Goal: Information Seeking & Learning: Learn about a topic

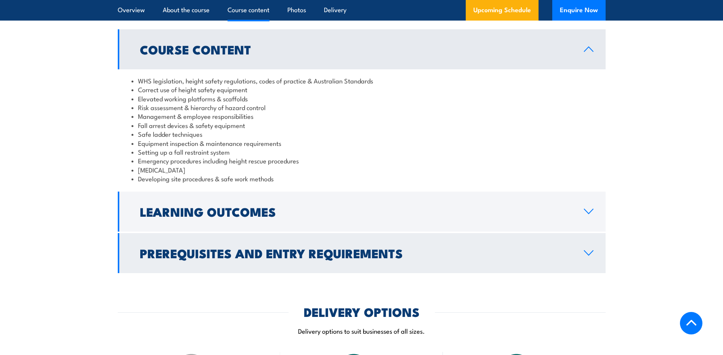
scroll to position [616, 0]
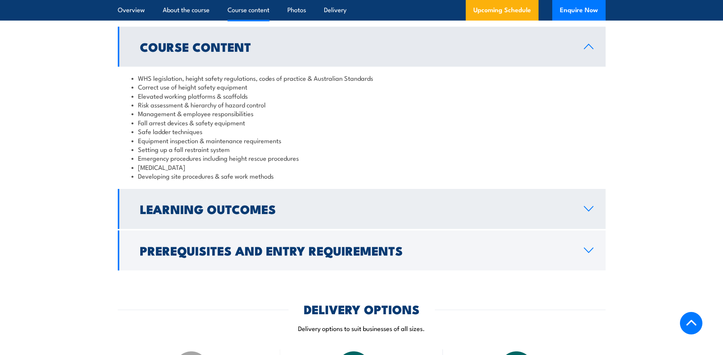
click at [589, 210] on icon at bounding box center [588, 209] width 9 height 5
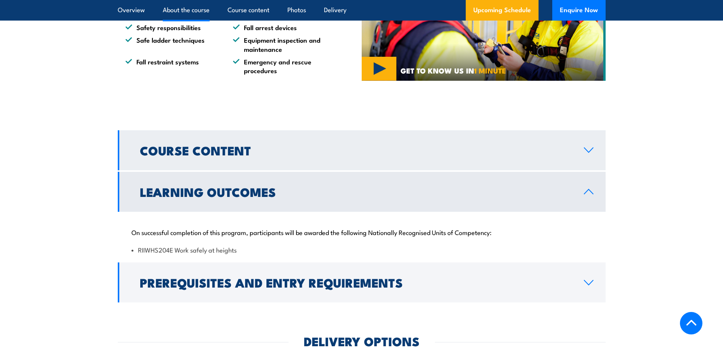
scroll to position [451, 0]
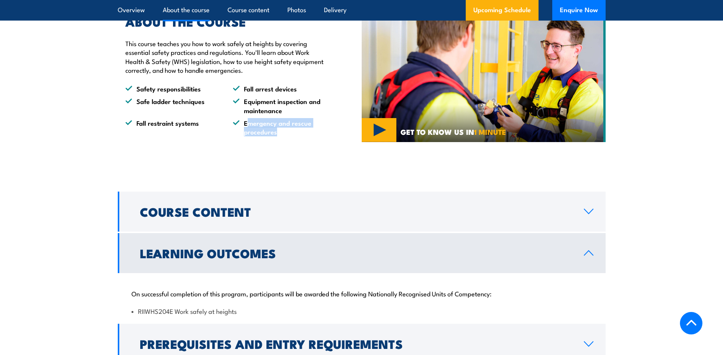
drag, startPoint x: 249, startPoint y: 122, endPoint x: 298, endPoint y: 135, distance: 50.1
click at [298, 135] on li "Emergency and rescue procedures" at bounding box center [280, 128] width 94 height 18
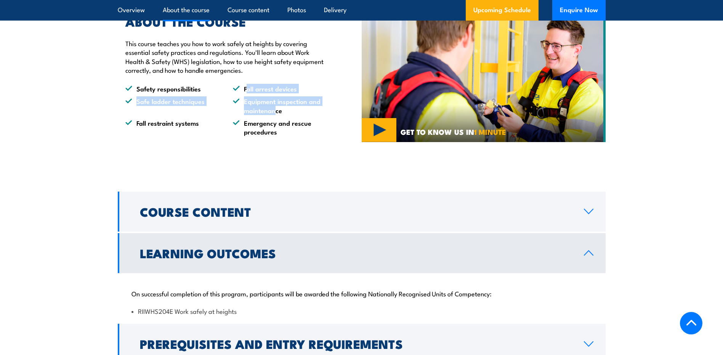
drag, startPoint x: 248, startPoint y: 95, endPoint x: 273, endPoint y: 120, distance: 36.1
click at [274, 118] on ul "Safety responsibilities Fall arrest devices Safe ladder techniques Equipment in…" at bounding box center [225, 110] width 201 height 52
drag, startPoint x: 273, startPoint y: 120, endPoint x: 277, endPoint y: 127, distance: 7.2
click at [271, 127] on li "Emergency and rescue procedures" at bounding box center [280, 128] width 94 height 18
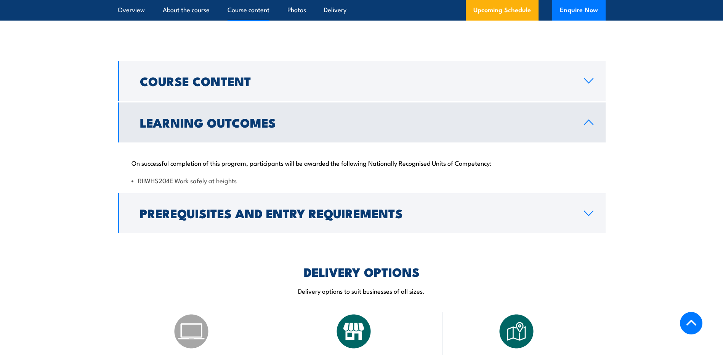
scroll to position [565, 0]
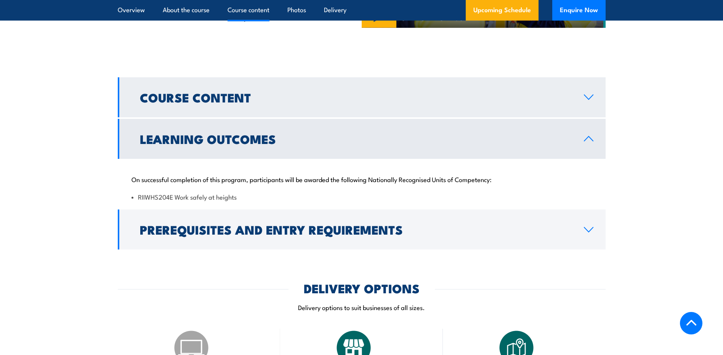
click at [363, 101] on h2 "Course Content" at bounding box center [356, 97] width 432 height 11
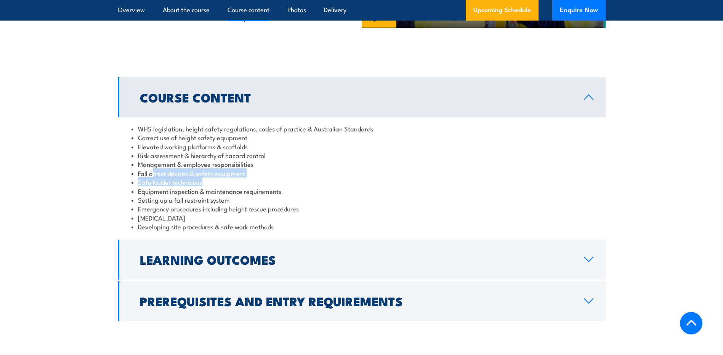
drag, startPoint x: 153, startPoint y: 176, endPoint x: 241, endPoint y: 183, distance: 88.4
click at [242, 183] on ul "WHS legislation, height safety regulations, codes of practice & Australian Stan…" at bounding box center [362, 177] width 460 height 107
drag, startPoint x: 241, startPoint y: 183, endPoint x: 234, endPoint y: 185, distance: 8.0
click at [234, 185] on li "Safe ladder techniques" at bounding box center [362, 182] width 460 height 9
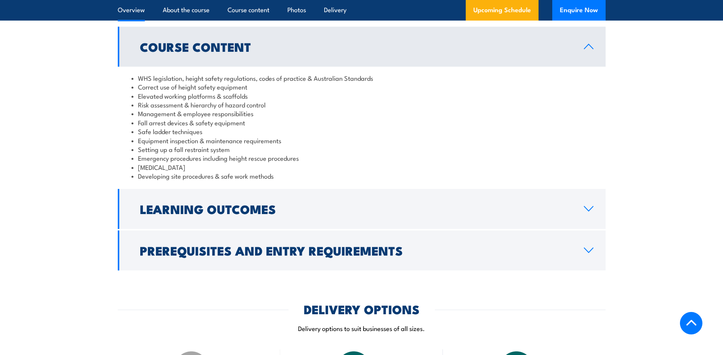
scroll to position [0, 0]
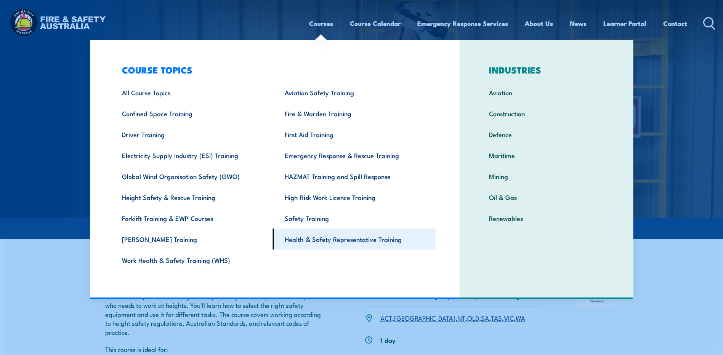
click at [310, 237] on link "Health & Safety Representative Training" at bounding box center [354, 239] width 163 height 21
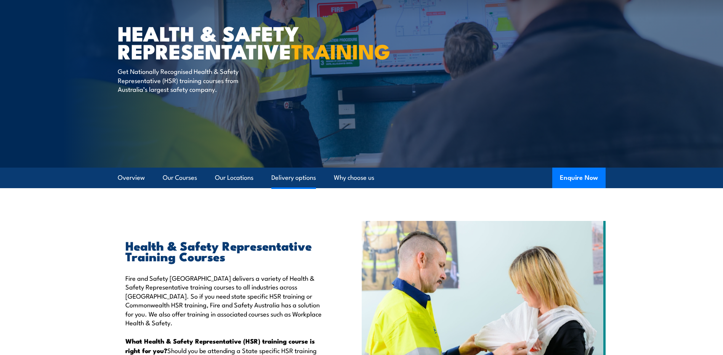
click at [302, 183] on link "Delivery options" at bounding box center [293, 178] width 45 height 20
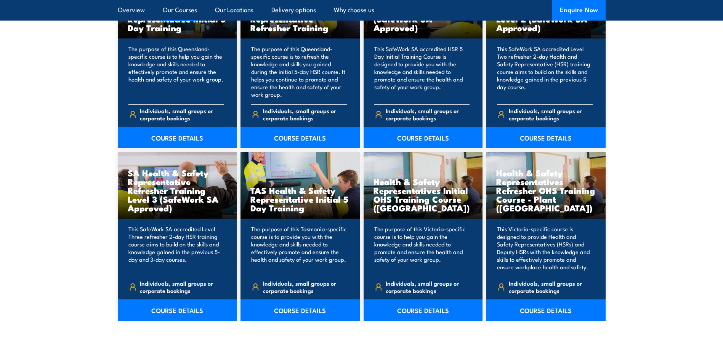
scroll to position [1046, 0]
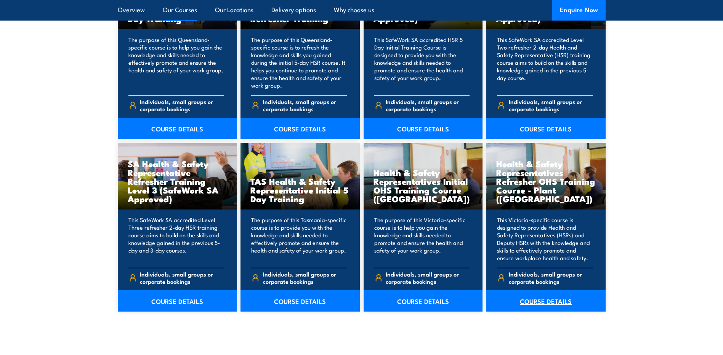
click at [549, 300] on link "COURSE DETAILS" at bounding box center [545, 300] width 119 height 21
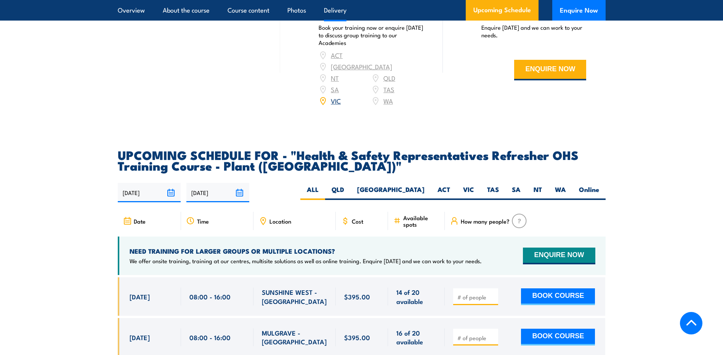
scroll to position [1242, 0]
